Goal: Communication & Community: Ask a question

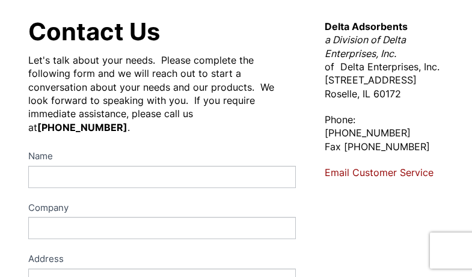
scroll to position [141, 0]
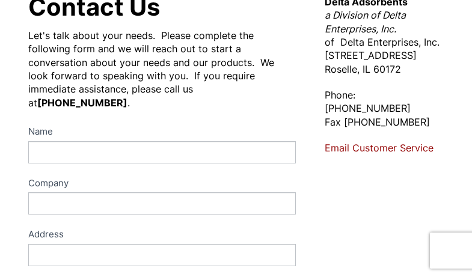
type input "Asyntai"
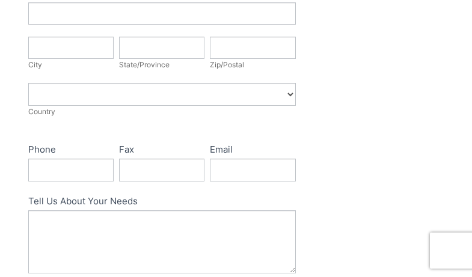
scroll to position [435, 0]
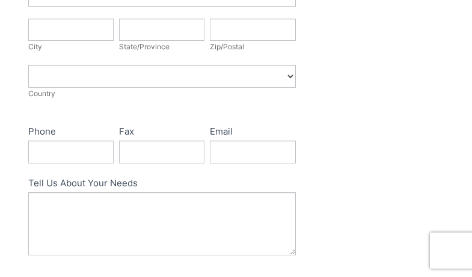
type input "[EMAIL_ADDRESS][DOMAIN_NAME]"
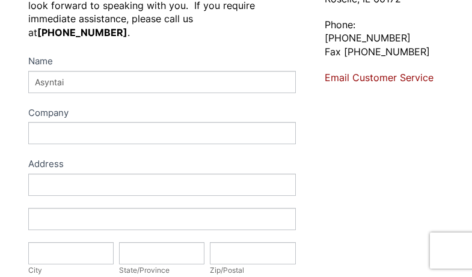
scroll to position [193, 0]
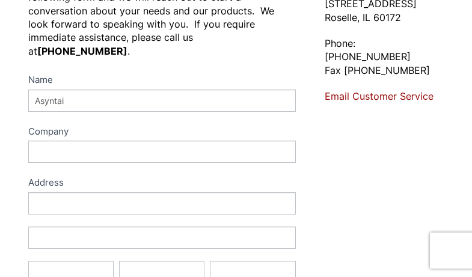
type input "Asyntai"
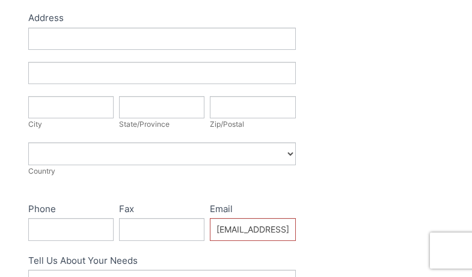
scroll to position [360, 0]
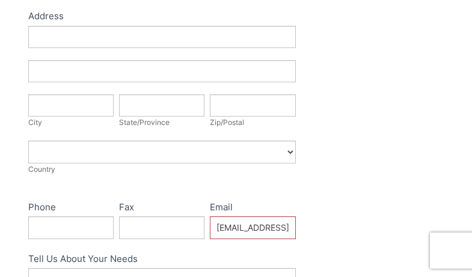
select select "[GEOGRAPHIC_DATA]"
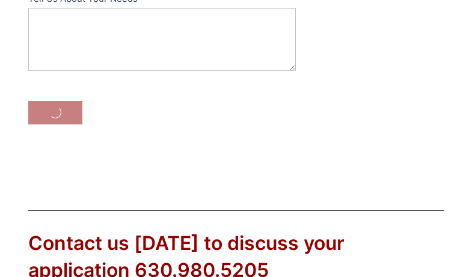
scroll to position [581, 0]
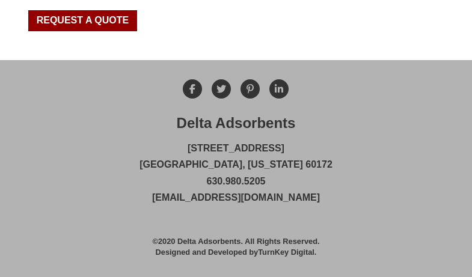
scroll to position [677, 0]
